Goal: Communication & Community: Answer question/provide support

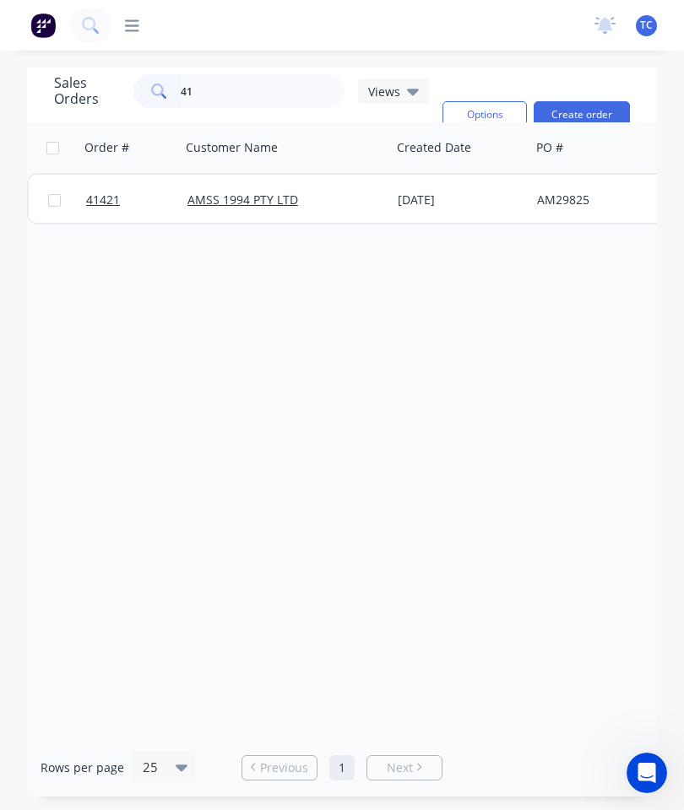
type input "4"
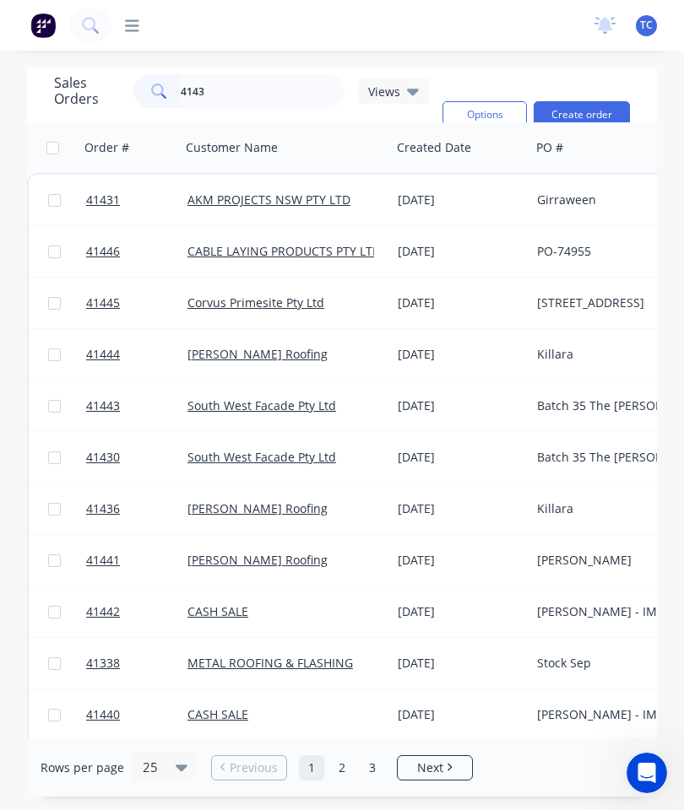
type input "41430"
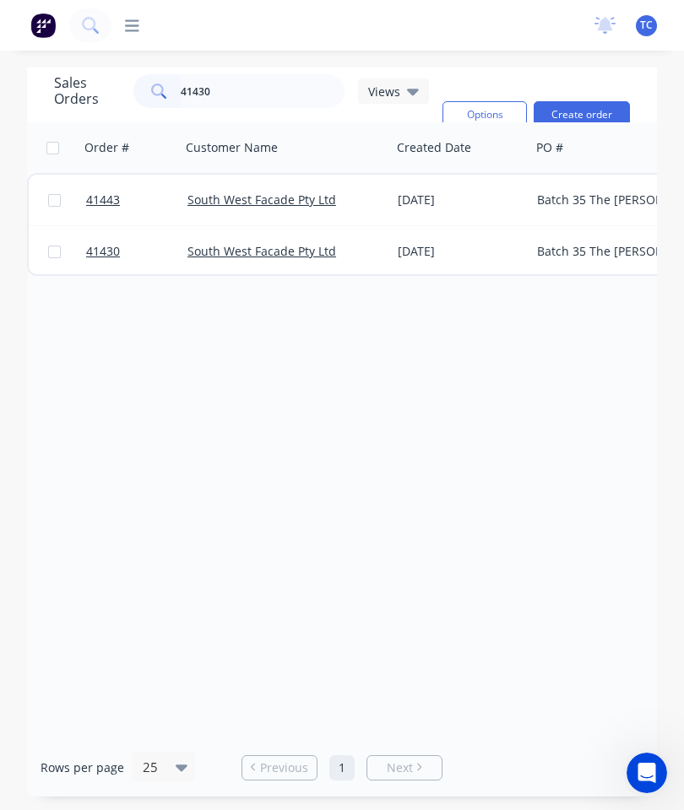
click at [104, 249] on span "41430" at bounding box center [103, 251] width 34 height 17
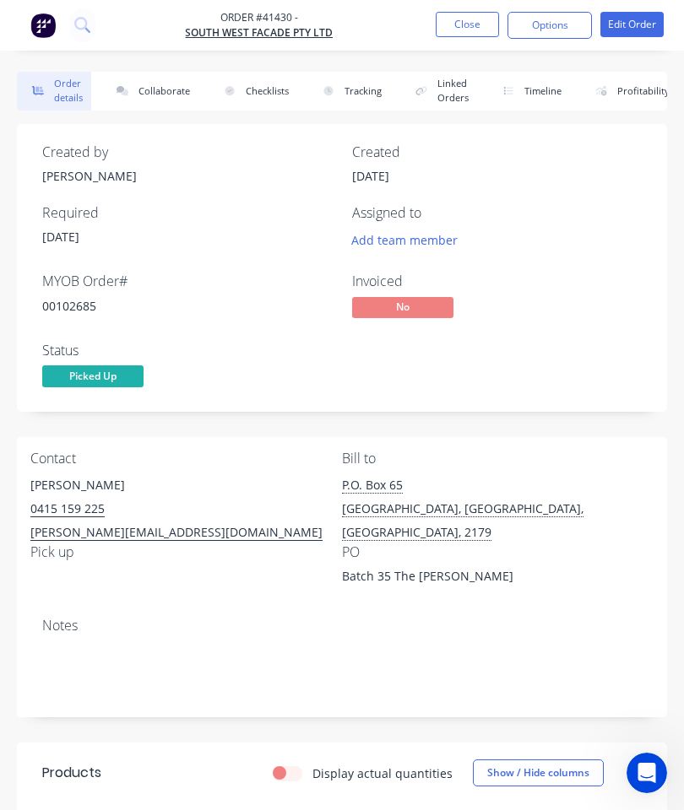
click at [170, 95] on button "Collaborate" at bounding box center [149, 91] width 97 height 39
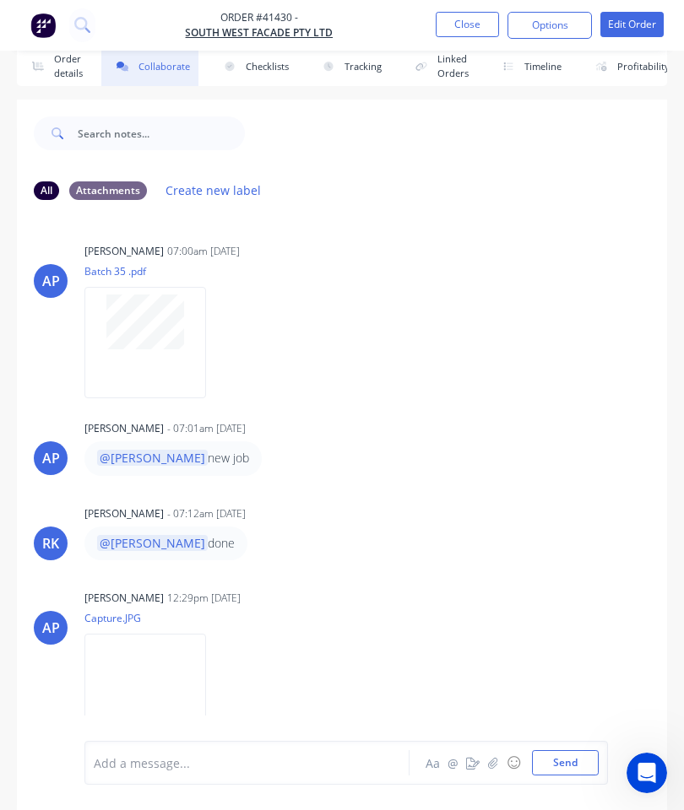
scroll to position [92, 0]
click at [488, 769] on button "button" at bounding box center [493, 763] width 20 height 20
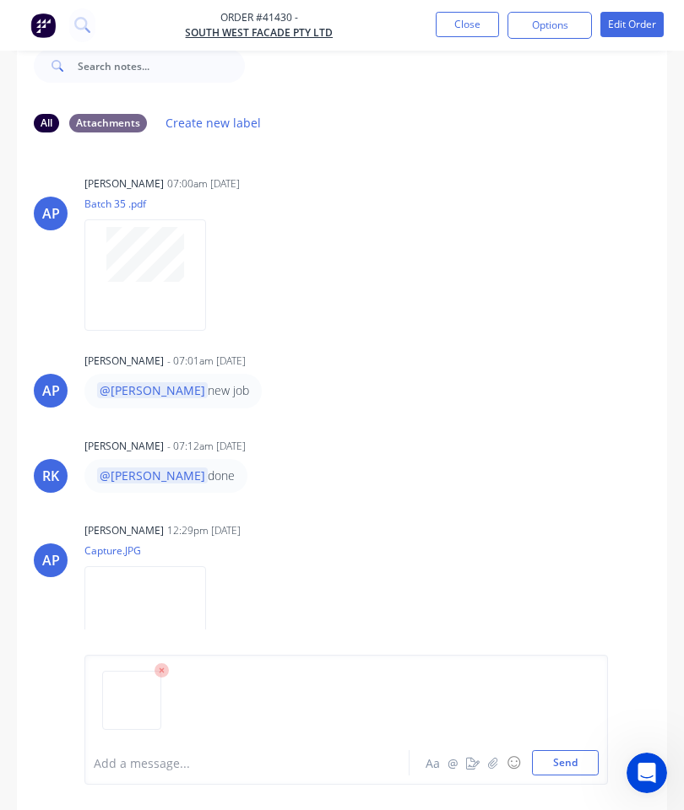
click at [555, 754] on button "Send" at bounding box center [565, 762] width 67 height 25
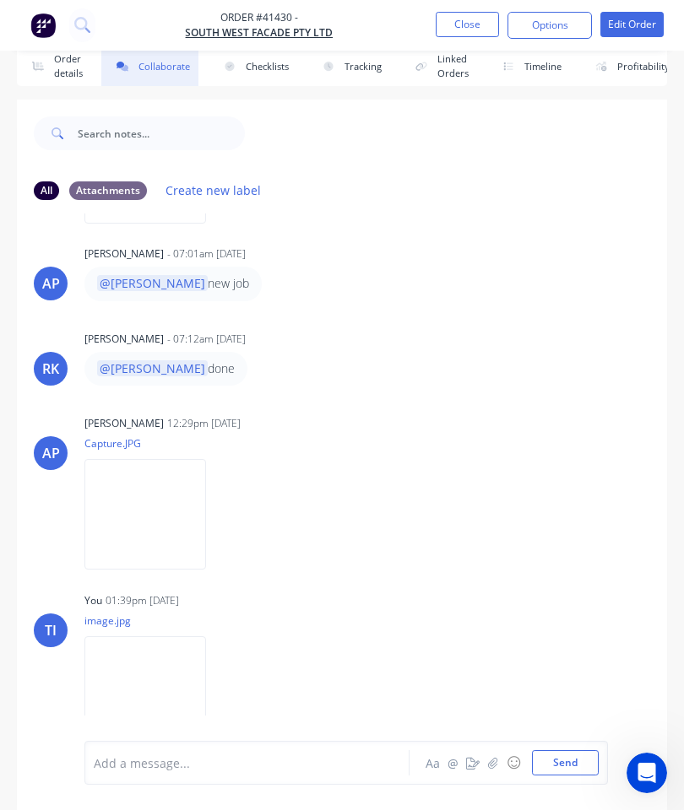
scroll to position [173, 0]
click at [484, 21] on button "Close" at bounding box center [467, 24] width 63 height 25
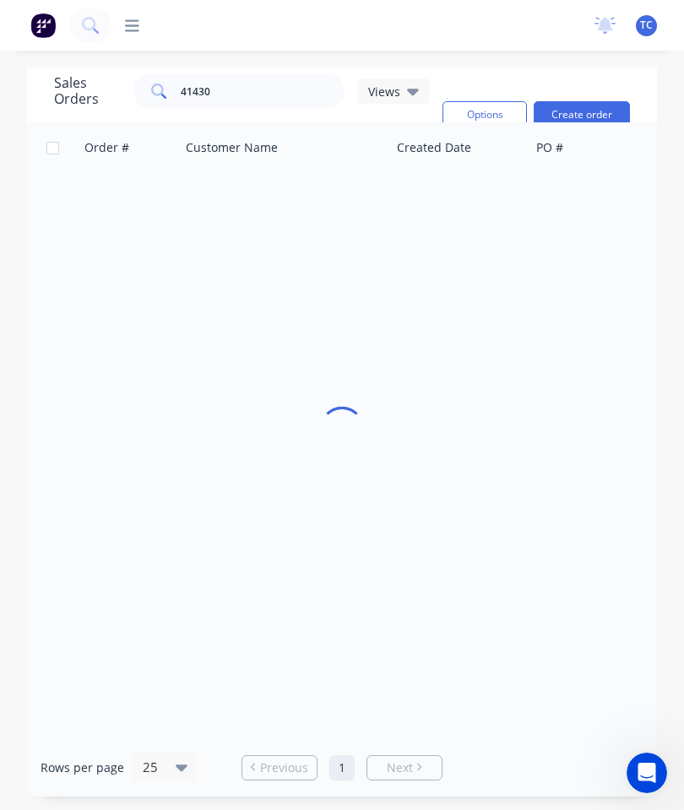
scroll to position [68, 0]
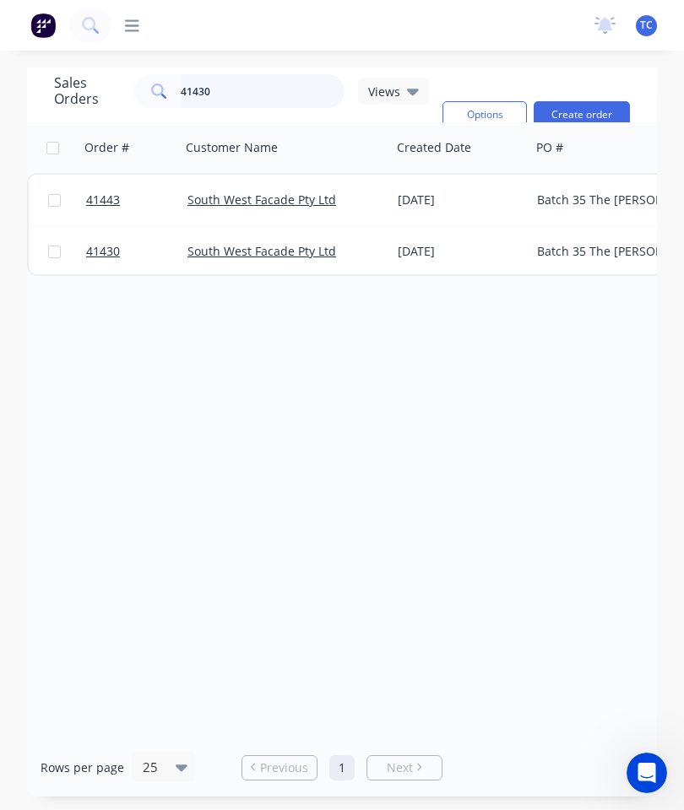
click at [265, 74] on input "41430" at bounding box center [263, 91] width 165 height 34
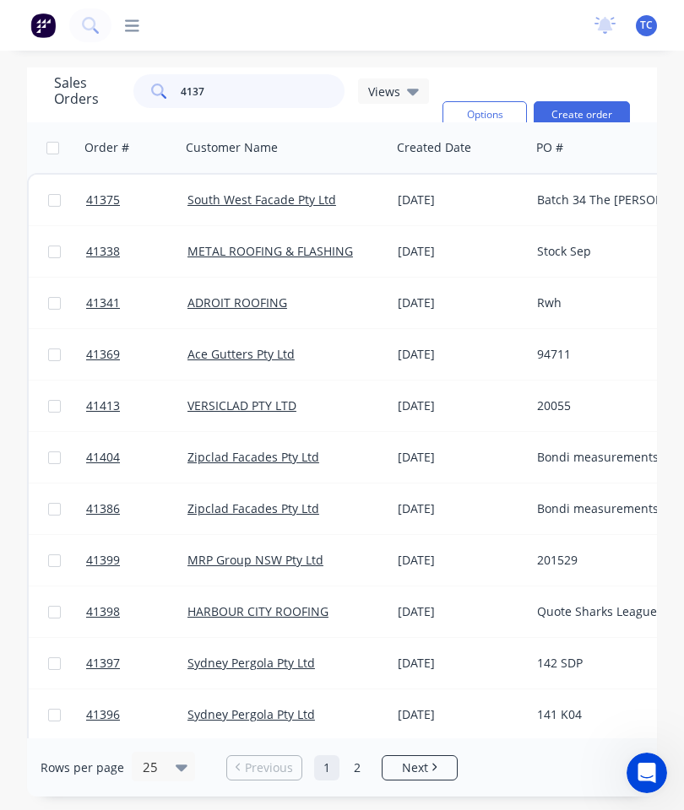
type input "41375"
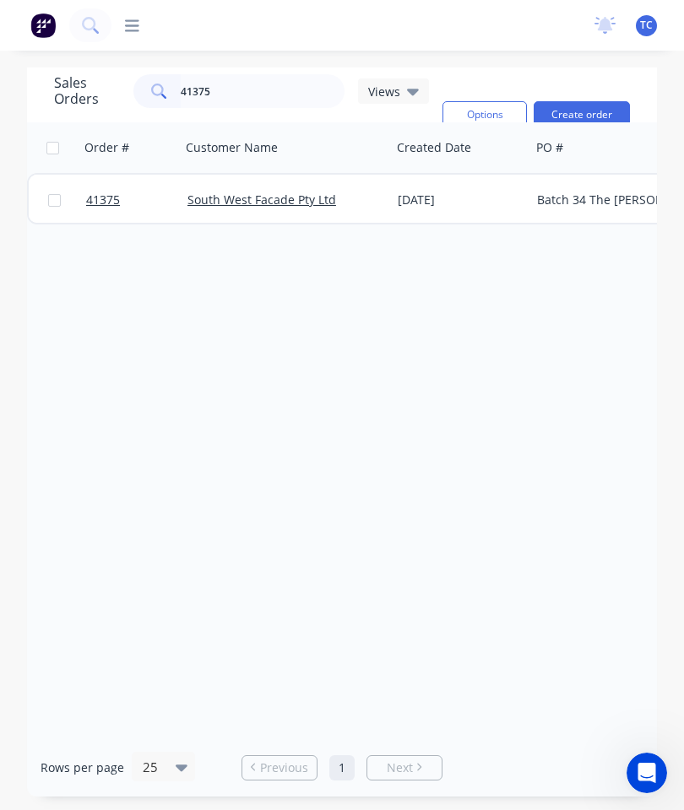
click at [104, 192] on span "41375" at bounding box center [103, 200] width 34 height 17
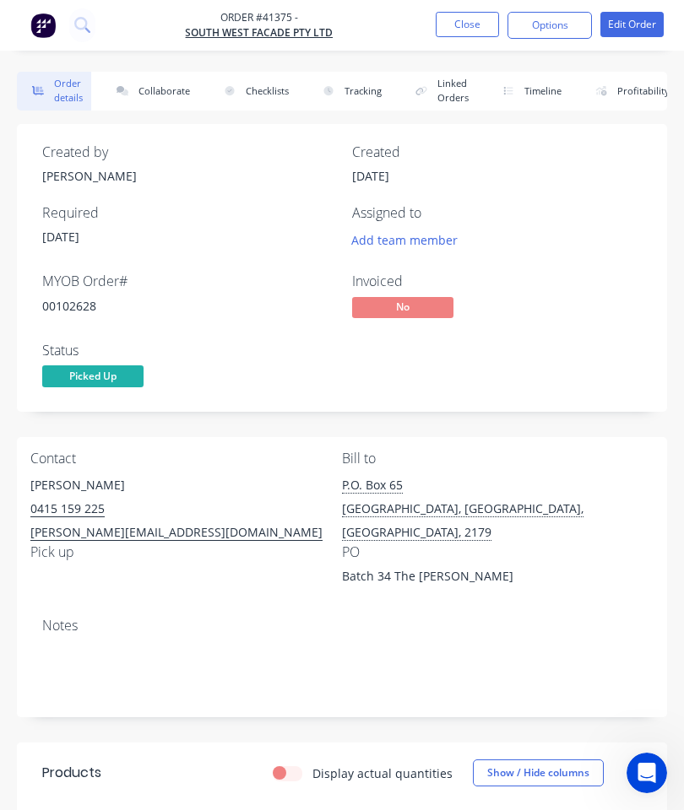
click at [160, 91] on button "Collaborate" at bounding box center [149, 91] width 97 height 39
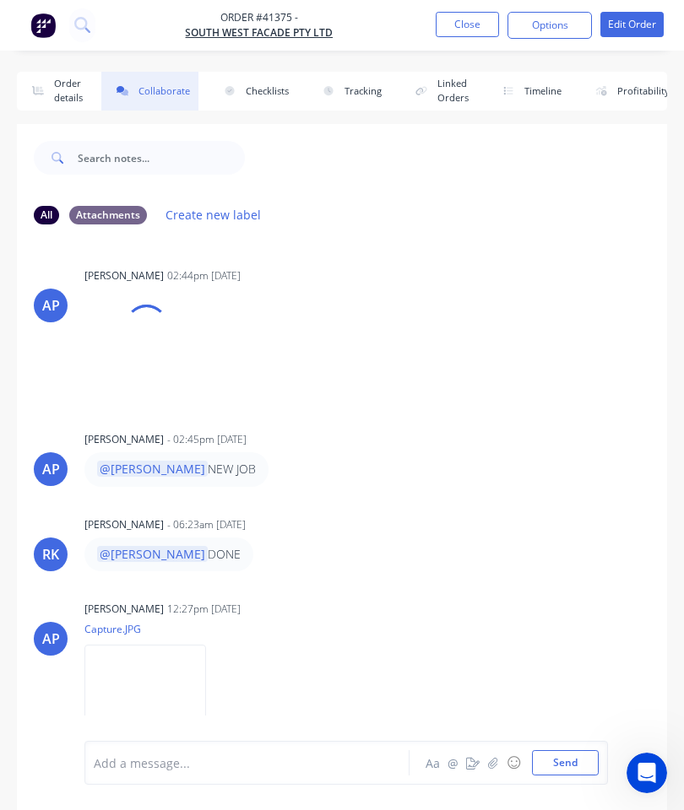
click at [494, 760] on icon "button" at bounding box center [493, 763] width 10 height 12
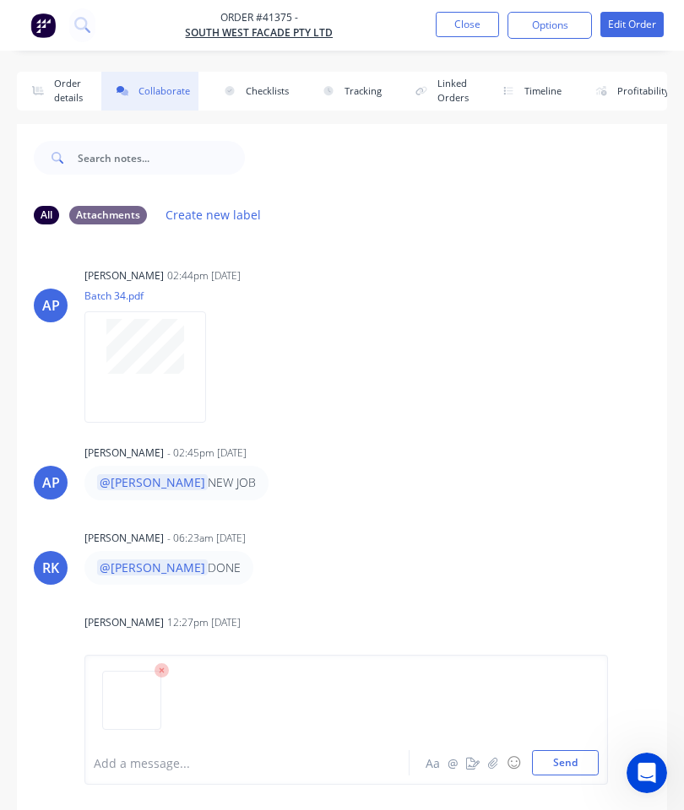
click at [554, 755] on button "Send" at bounding box center [565, 762] width 67 height 25
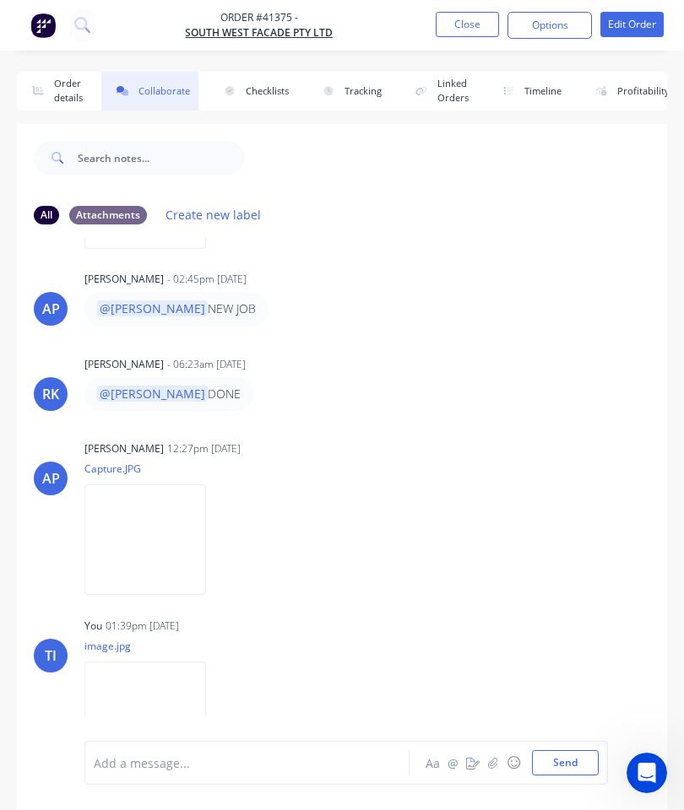
scroll to position [173, 0]
click at [473, 7] on nav "Order #41375 - South West Facade Pty Ltd Close Options Edit Order" at bounding box center [342, 25] width 684 height 51
click at [465, 31] on button "Close" at bounding box center [467, 24] width 63 height 25
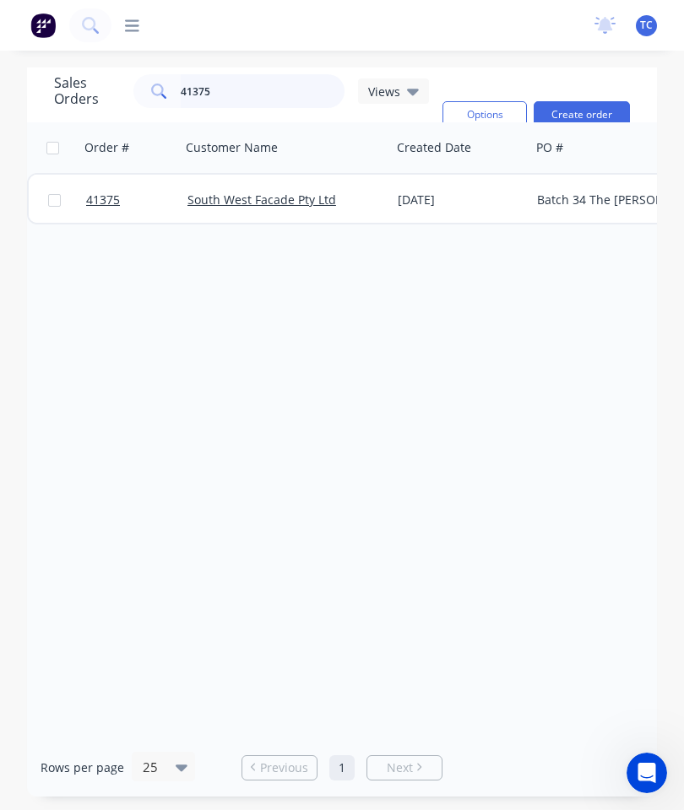
click at [288, 92] on input "41375" at bounding box center [263, 91] width 165 height 34
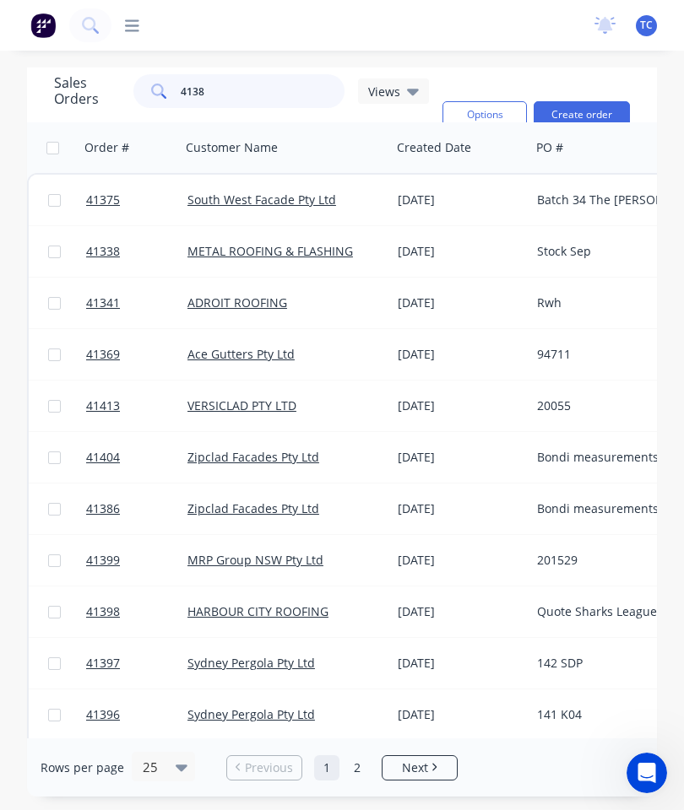
type input "41382"
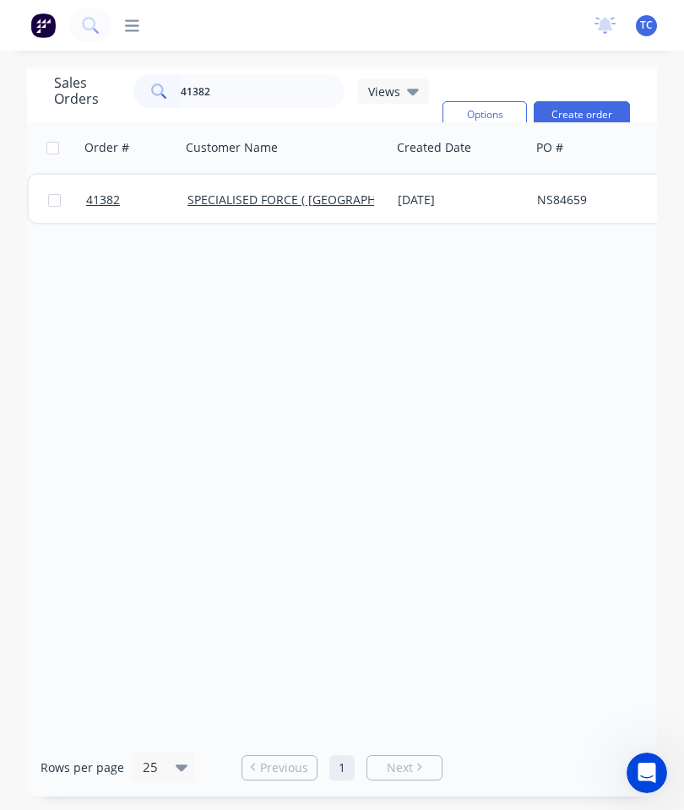
click at [103, 204] on span "41382" at bounding box center [103, 200] width 34 height 17
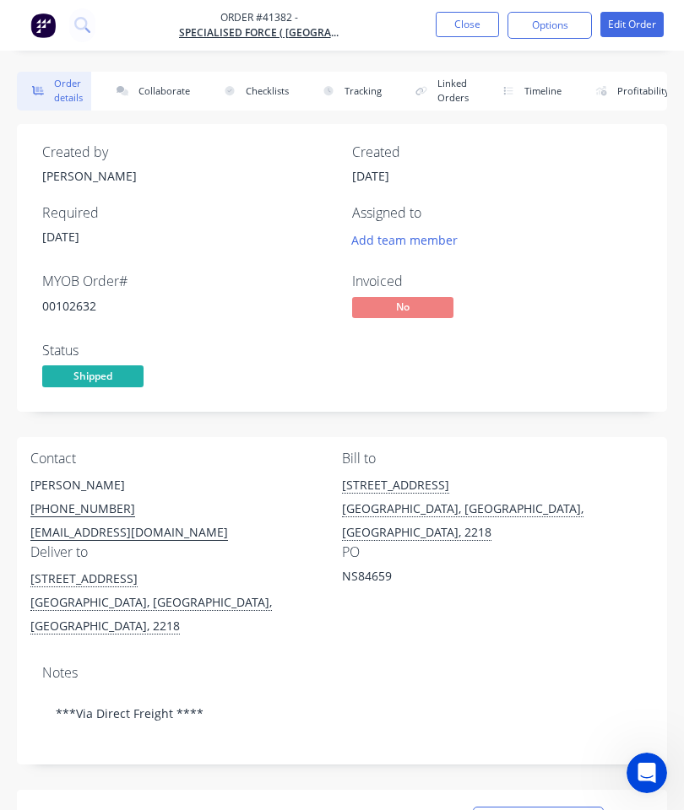
click at [149, 95] on button "Collaborate" at bounding box center [149, 91] width 97 height 39
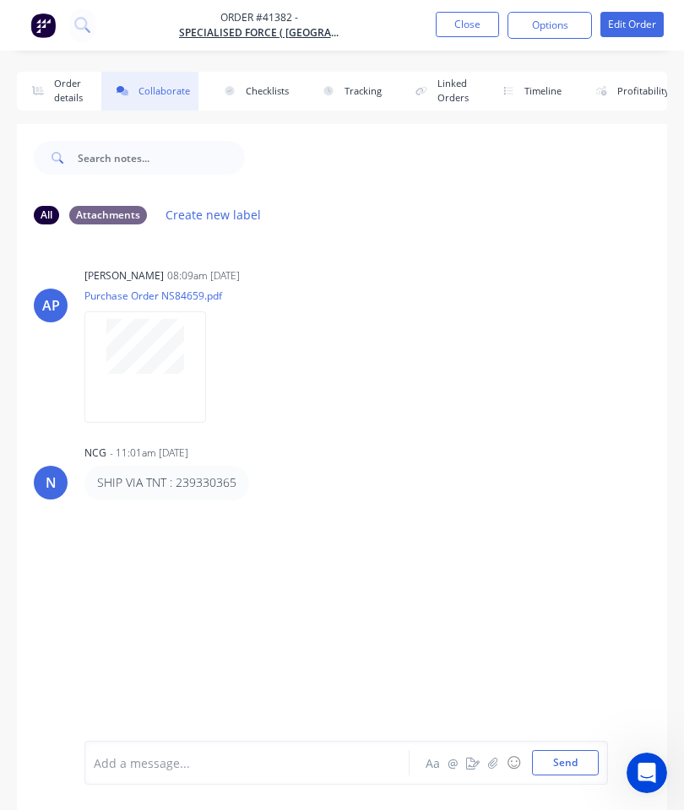
click at [504, 762] on button "☺" at bounding box center [513, 763] width 20 height 20
click at [488, 763] on button "button" at bounding box center [493, 763] width 20 height 20
click at [565, 760] on button "Send" at bounding box center [565, 762] width 67 height 25
click at [473, 19] on button "Close" at bounding box center [467, 24] width 63 height 25
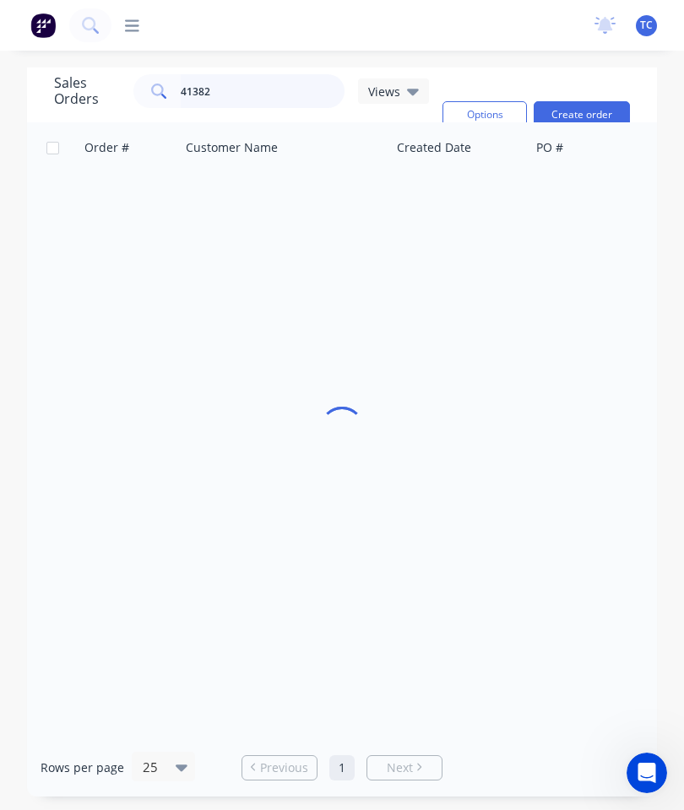
click at [258, 89] on input "41382" at bounding box center [263, 91] width 165 height 34
type input "41384"
click at [124, 202] on link "41384" at bounding box center [136, 200] width 101 height 51
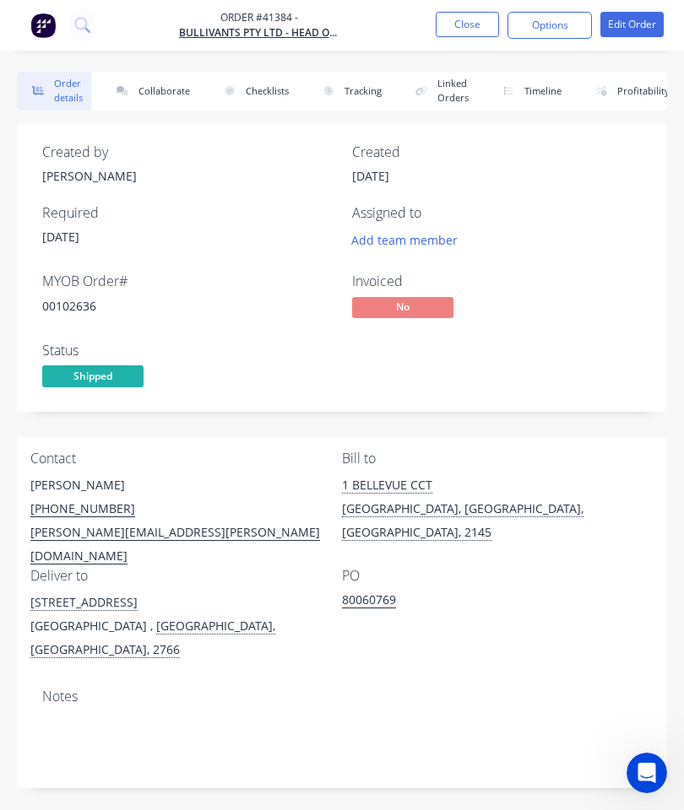
click at [165, 92] on button "Collaborate" at bounding box center [149, 91] width 97 height 39
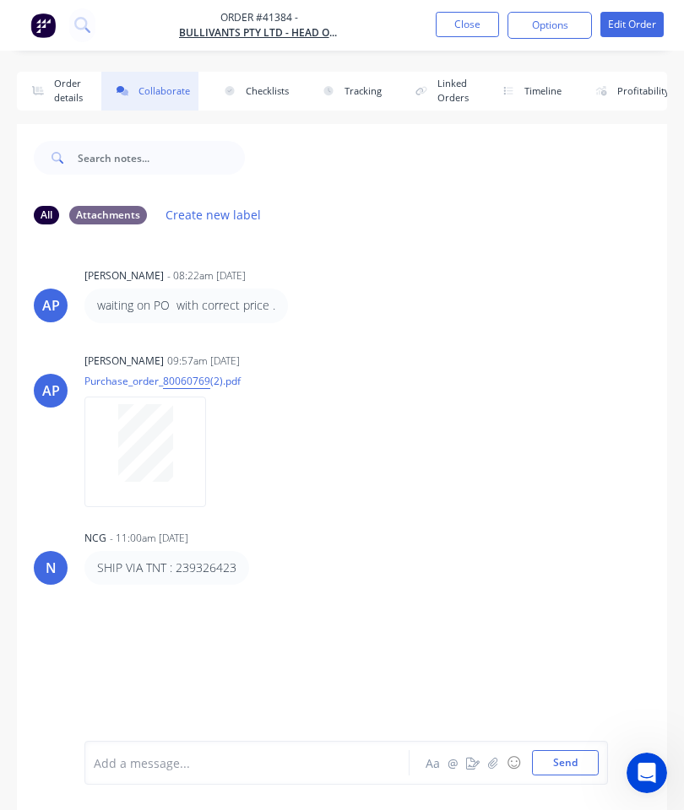
click at [490, 764] on icon "button" at bounding box center [493, 763] width 10 height 12
click at [564, 760] on button "Send" at bounding box center [565, 762] width 67 height 25
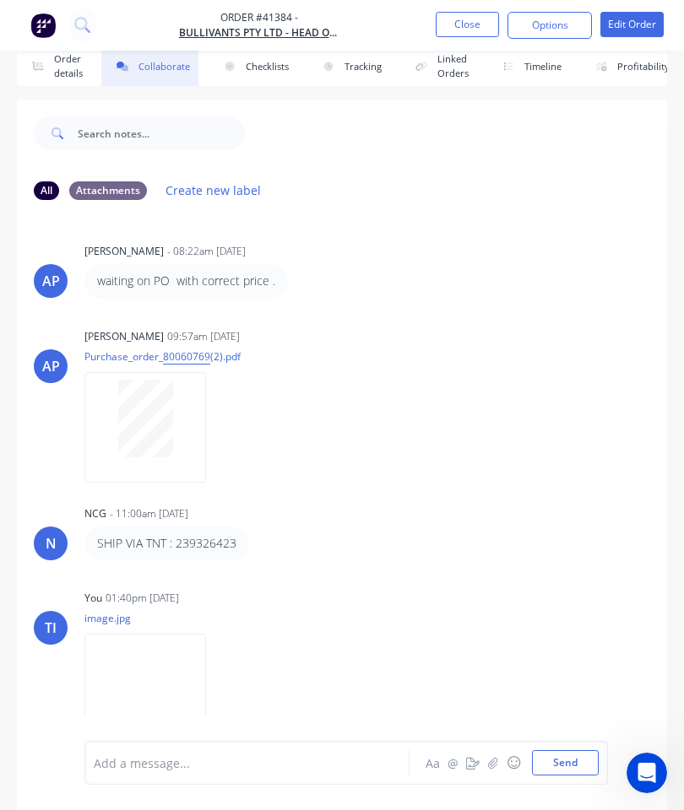
click at [468, 27] on button "Close" at bounding box center [467, 24] width 63 height 25
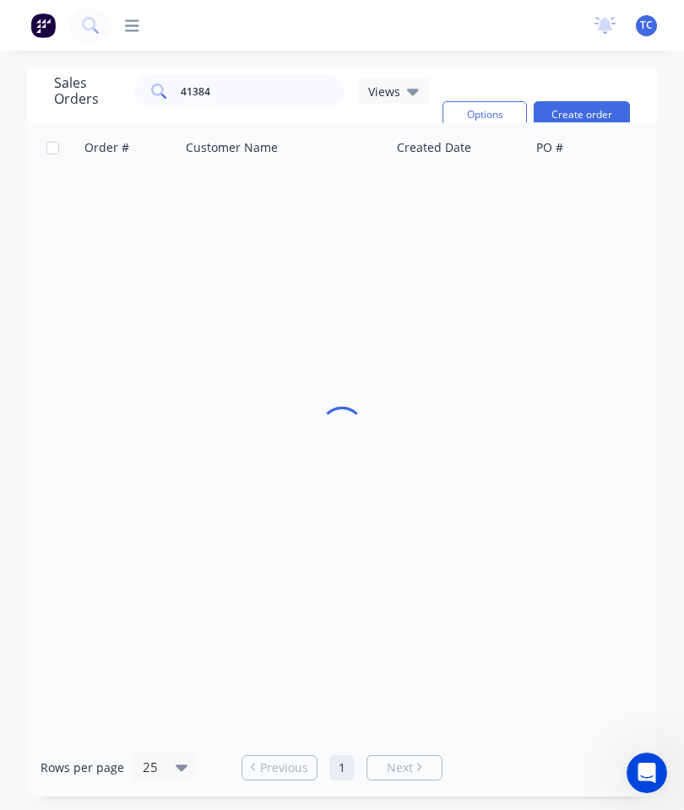
scroll to position [68, 0]
click at [266, 74] on input "41384" at bounding box center [263, 91] width 165 height 34
click at [258, 74] on input "41384" at bounding box center [263, 91] width 165 height 34
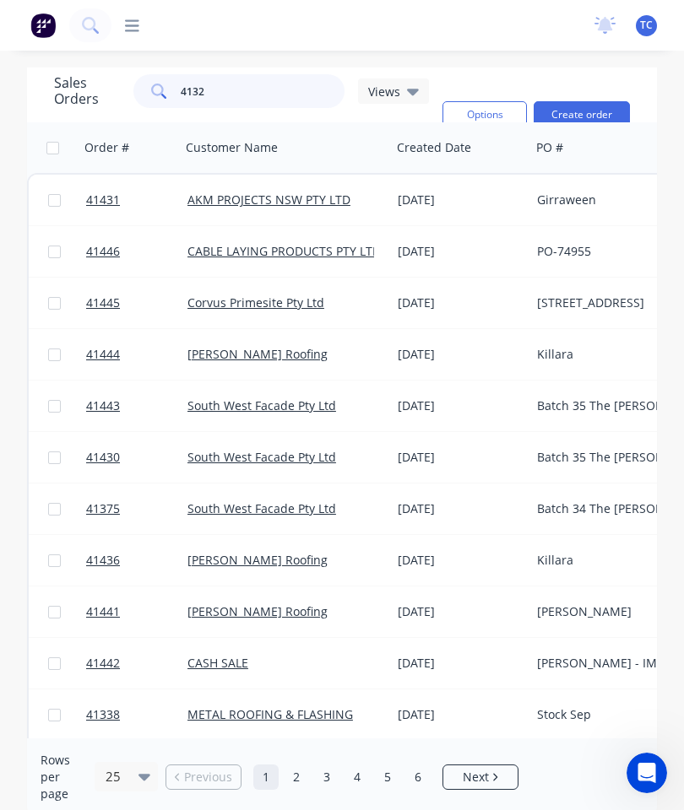
type input "41328"
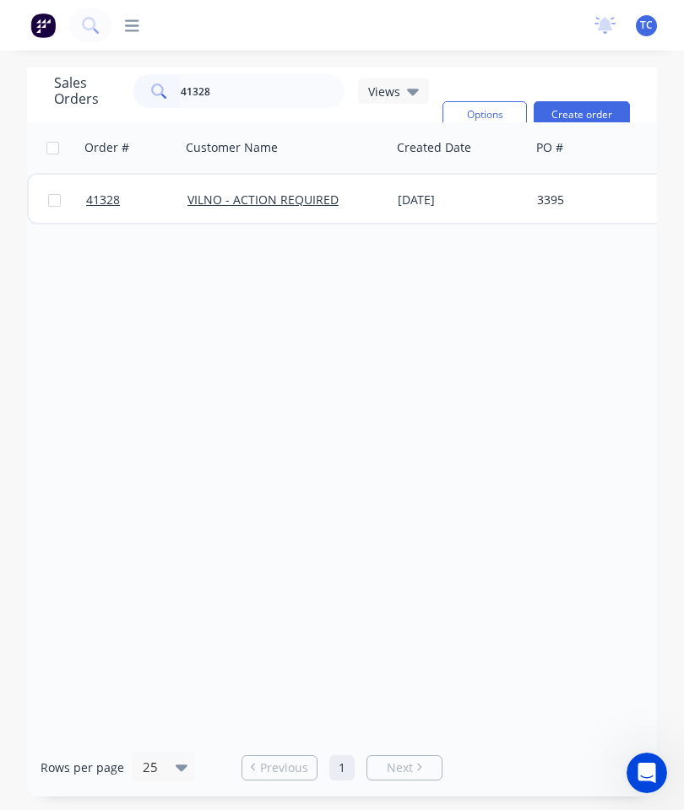
click at [115, 192] on span "41328" at bounding box center [103, 200] width 34 height 17
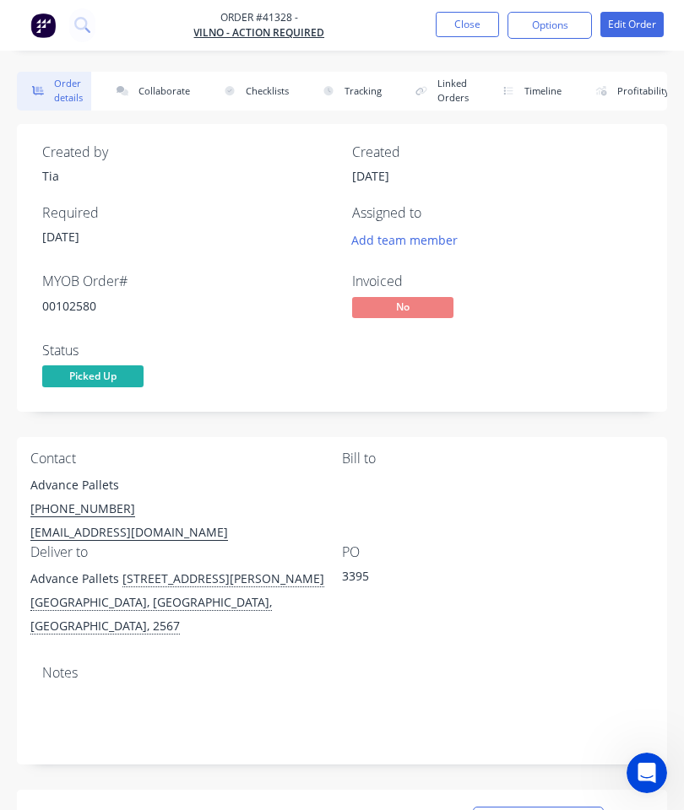
click at [160, 89] on button "Collaborate" at bounding box center [149, 91] width 97 height 39
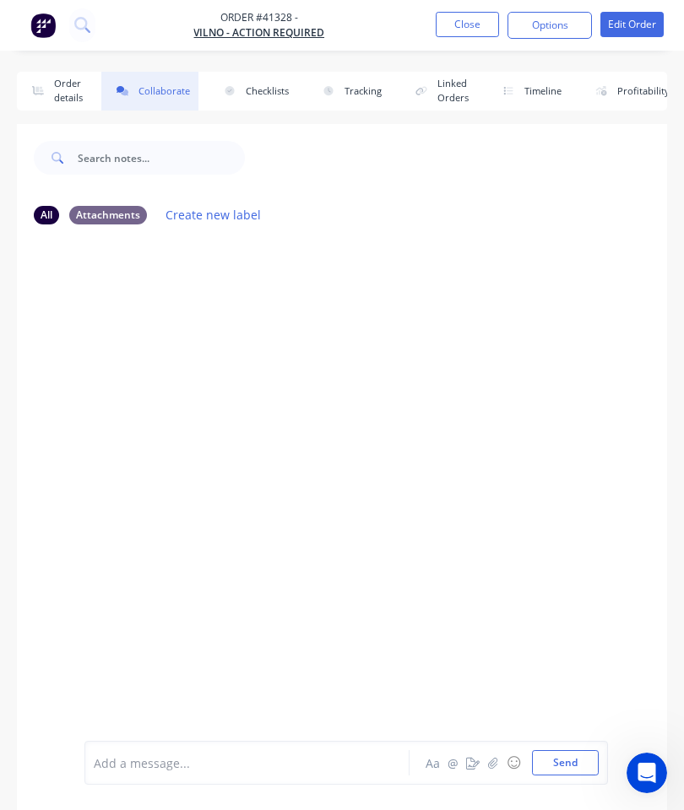
click at [496, 761] on icon "button" at bounding box center [492, 762] width 9 height 11
click at [571, 756] on button "Send" at bounding box center [565, 762] width 67 height 25
click at [455, 22] on button "Close" at bounding box center [467, 24] width 63 height 25
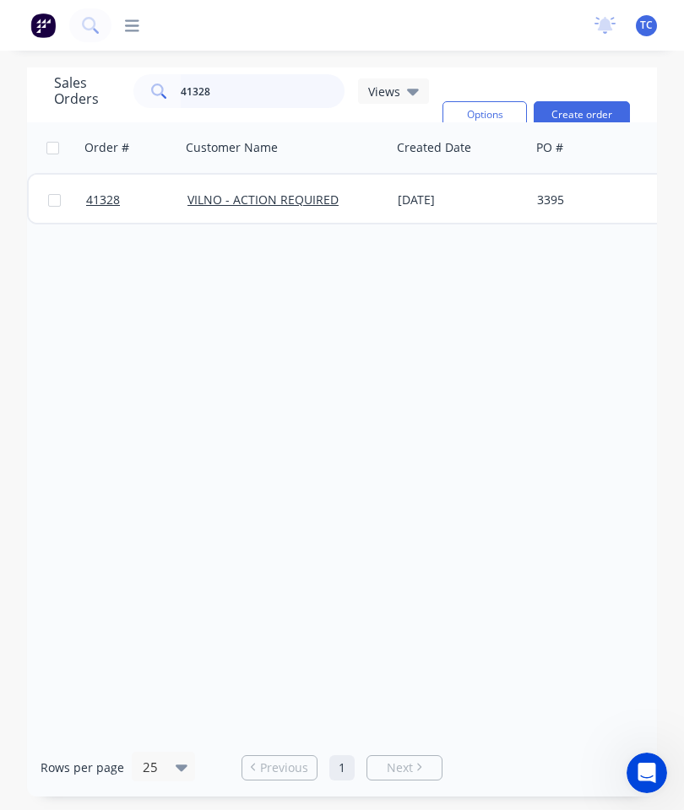
click at [267, 89] on input "41328" at bounding box center [263, 91] width 165 height 34
click at [91, 205] on span "41328" at bounding box center [103, 200] width 34 height 17
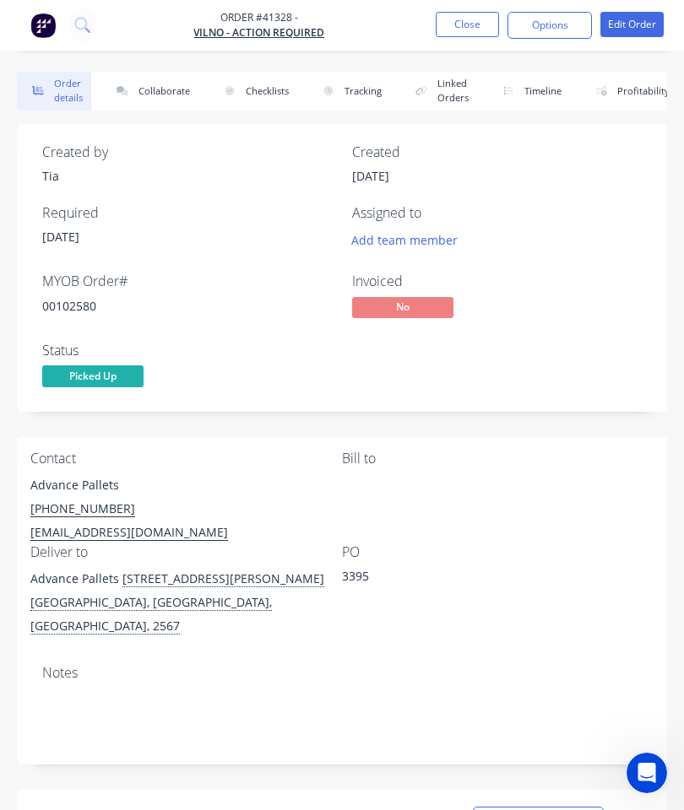
click at [168, 86] on button "Collaborate" at bounding box center [149, 91] width 97 height 39
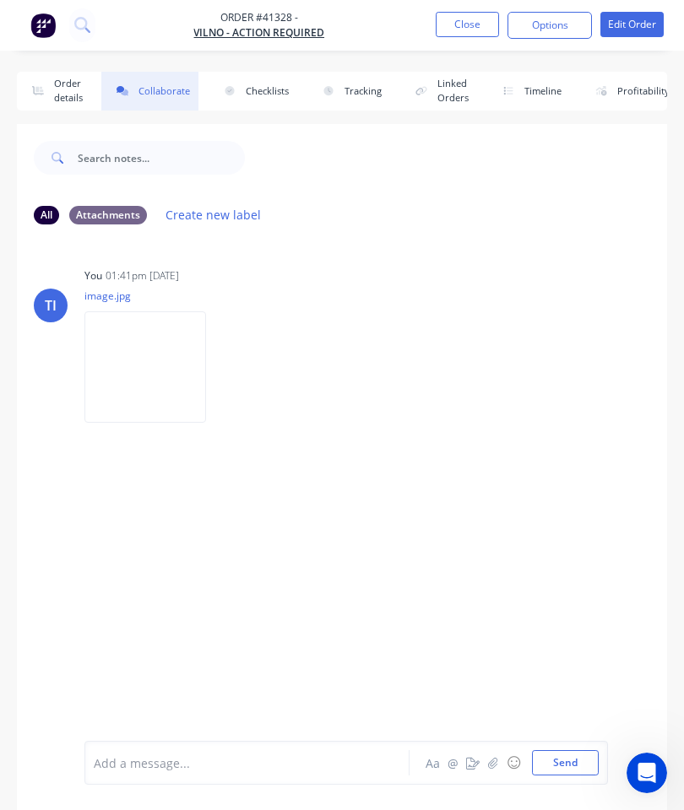
click at [496, 762] on icon "button" at bounding box center [492, 762] width 9 height 11
click at [571, 764] on button "Send" at bounding box center [565, 762] width 67 height 25
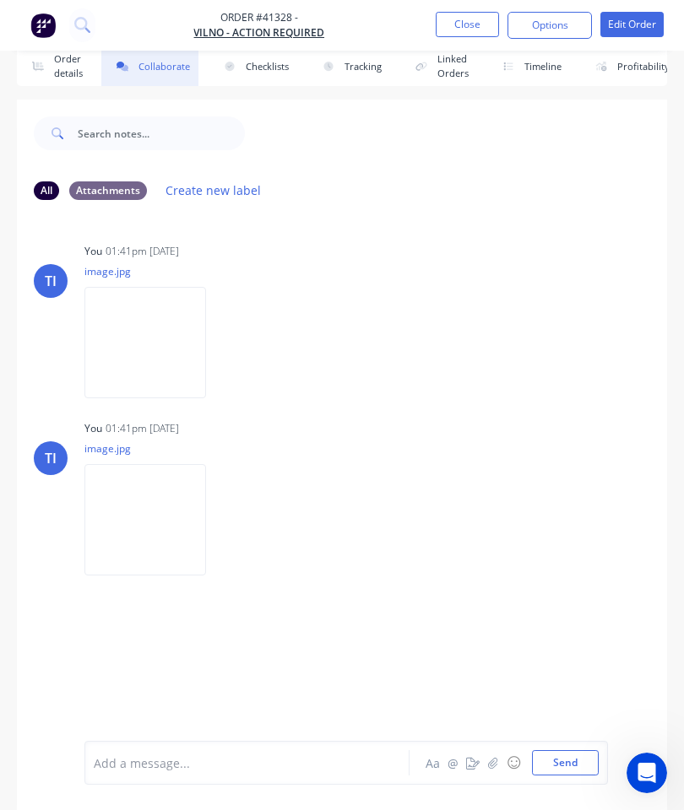
click at [471, 29] on button "Close" at bounding box center [467, 24] width 63 height 25
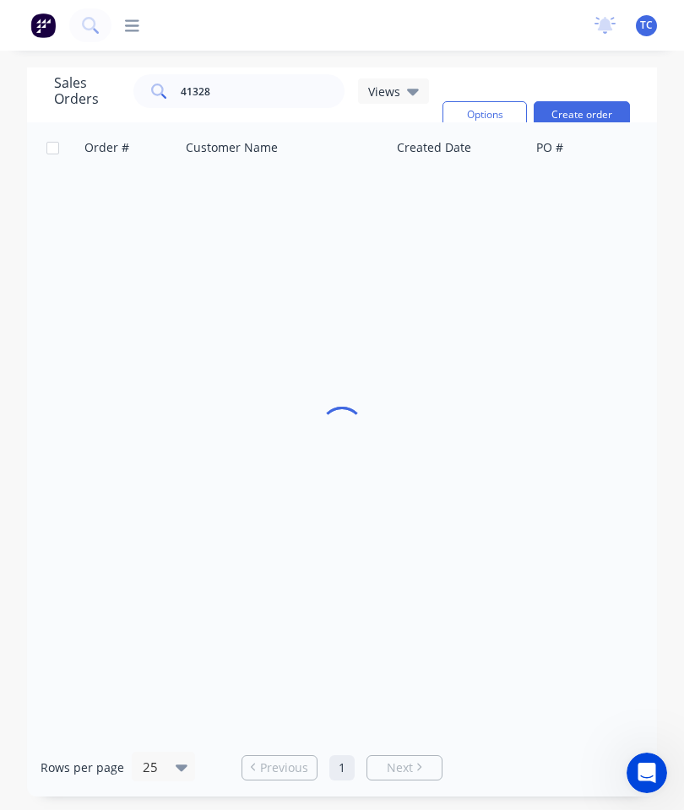
scroll to position [68, 0]
click at [271, 74] on input "41328" at bounding box center [263, 91] width 165 height 34
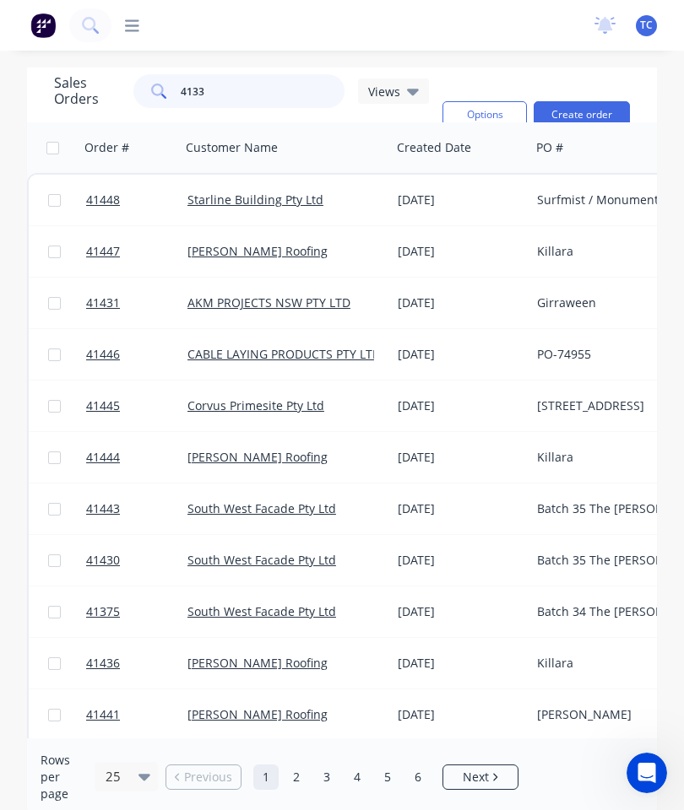
type input "41338"
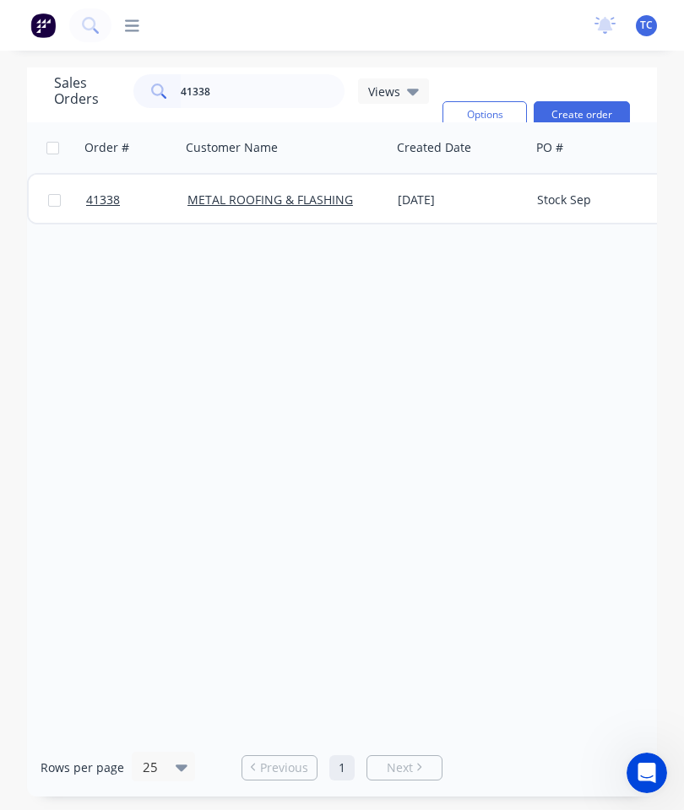
click at [97, 192] on span "41338" at bounding box center [103, 200] width 34 height 17
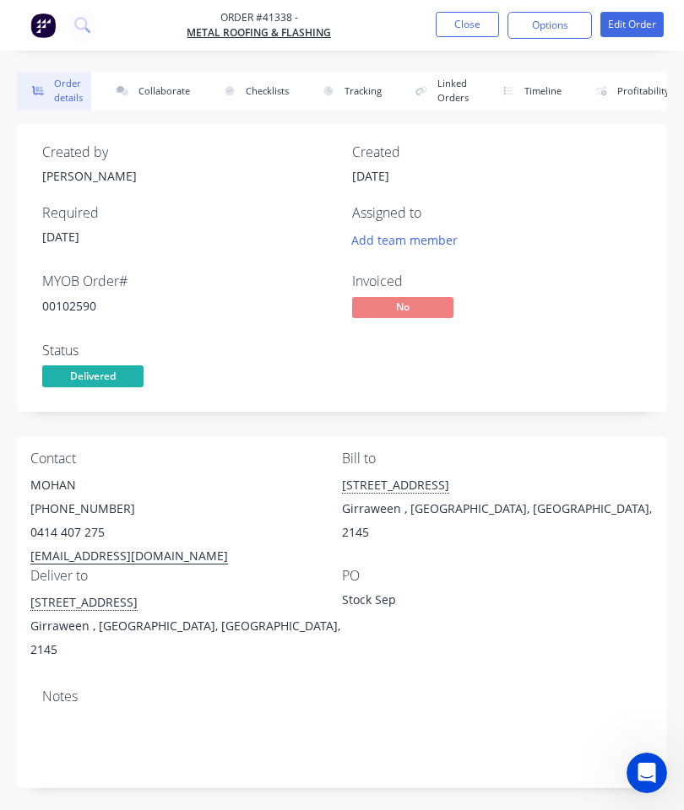
click at [155, 94] on button "Collaborate" at bounding box center [149, 91] width 97 height 39
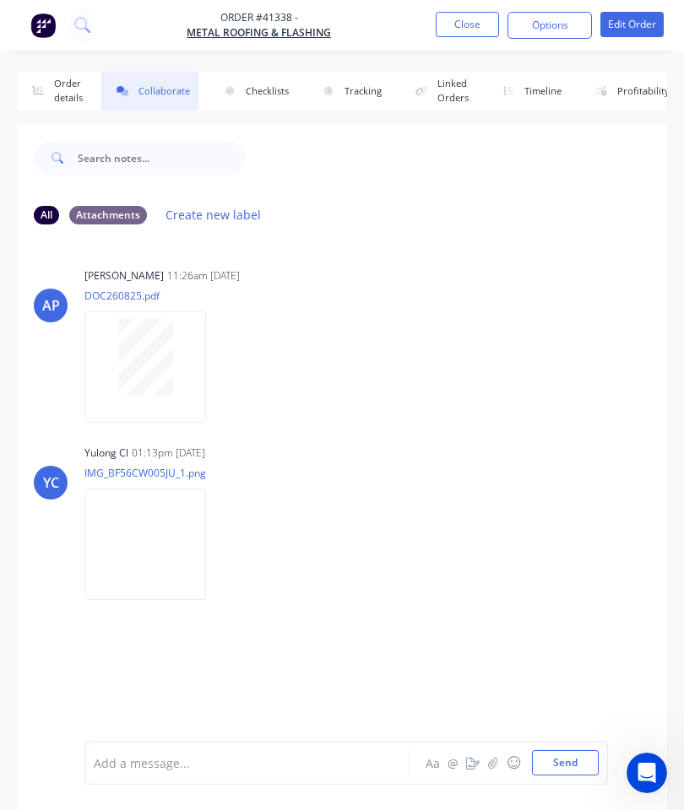
click at [500, 760] on button "button" at bounding box center [493, 763] width 20 height 20
click at [578, 759] on button "Send" at bounding box center [565, 762] width 67 height 25
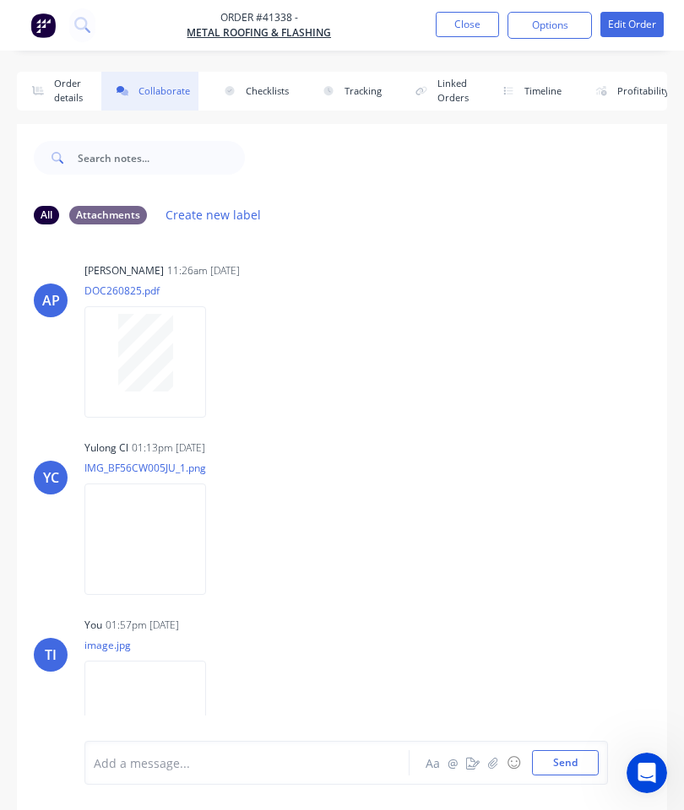
scroll to position [4, 0]
